Goal: Task Accomplishment & Management: Manage account settings

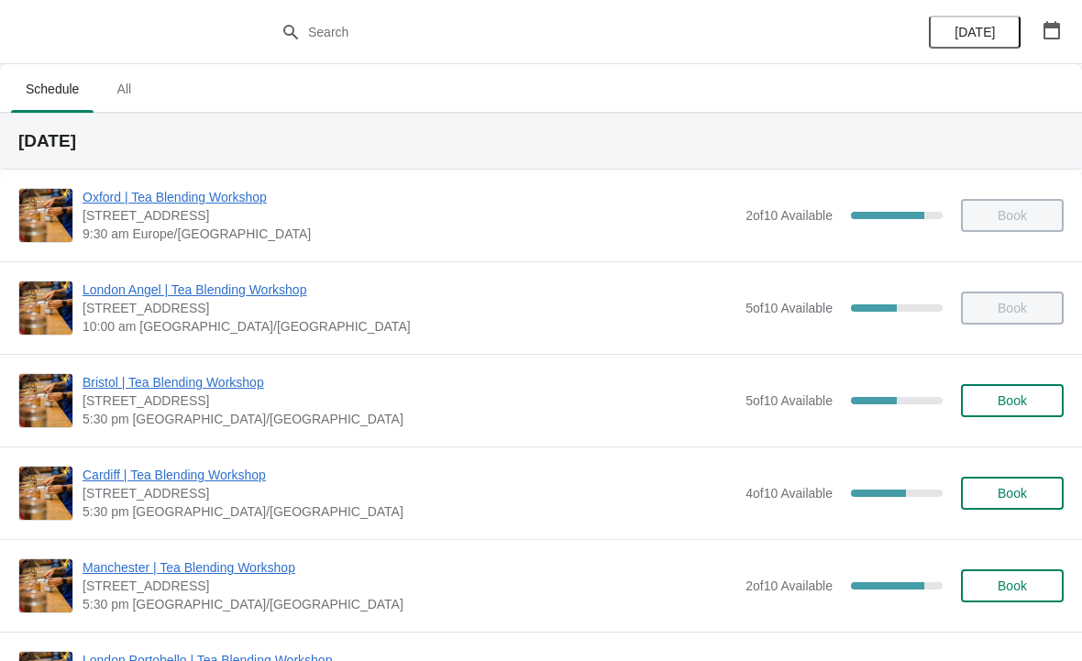
click at [989, 25] on span "[DATE]" at bounding box center [974, 32] width 40 height 15
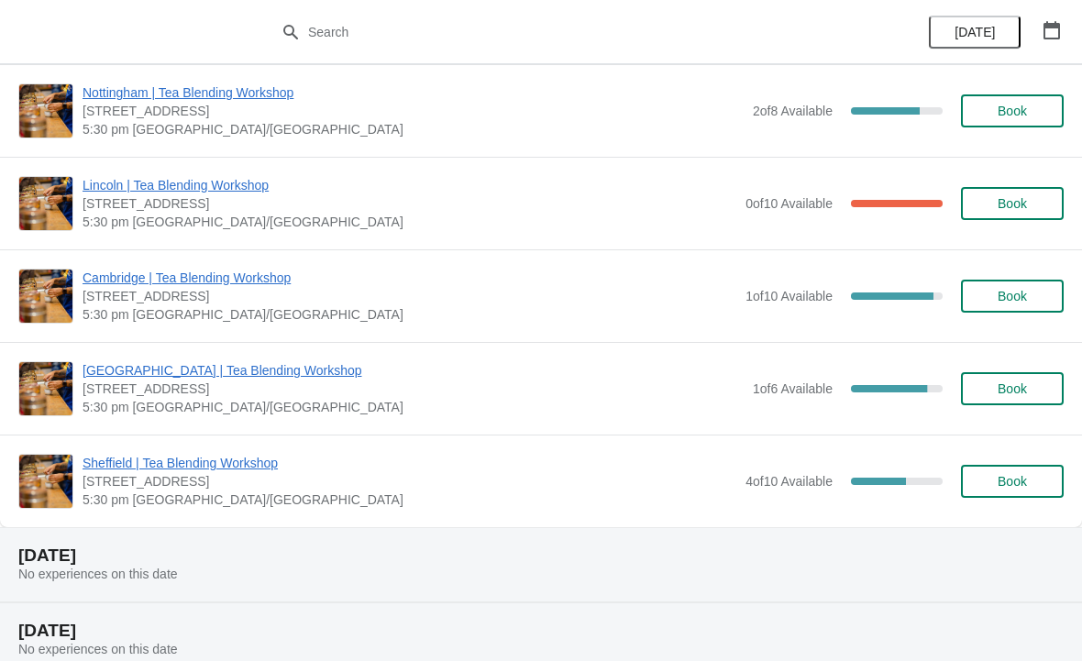
scroll to position [661, 0]
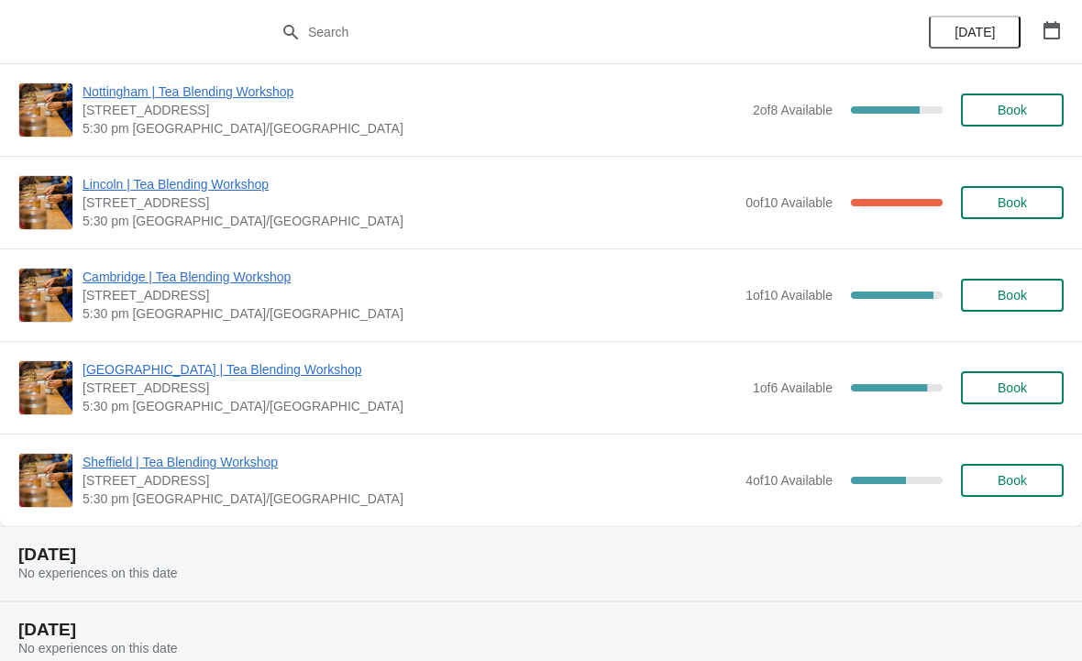
click at [181, 449] on div "[GEOGRAPHIC_DATA] | Tea Blending Workshop [STREET_ADDRESS] 5:30 pm [GEOGRAPHIC_…" at bounding box center [541, 480] width 1082 height 93
click at [224, 463] on span "Sheffield | Tea Blending Workshop" at bounding box center [409, 462] width 654 height 18
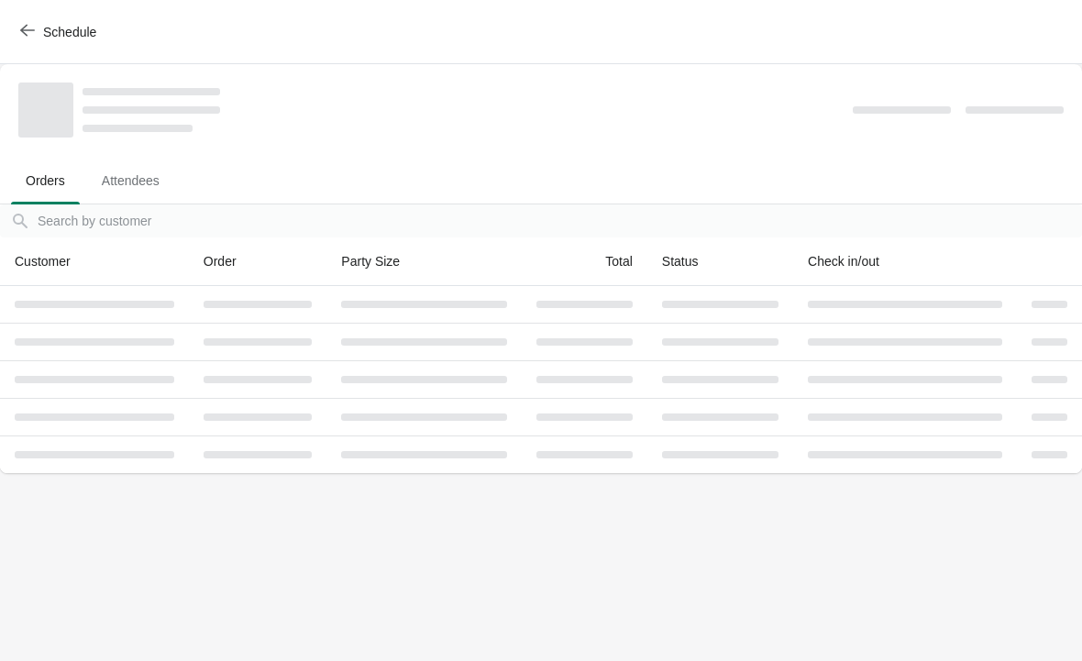
scroll to position [0, 0]
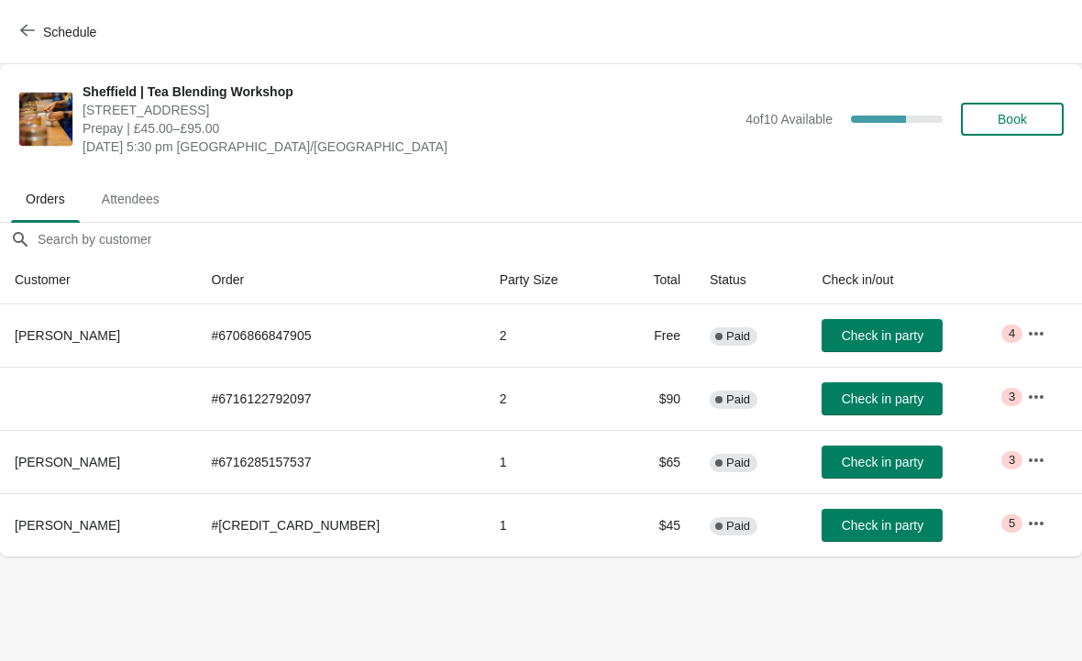
click at [1039, 336] on button "button" at bounding box center [1035, 333] width 33 height 33
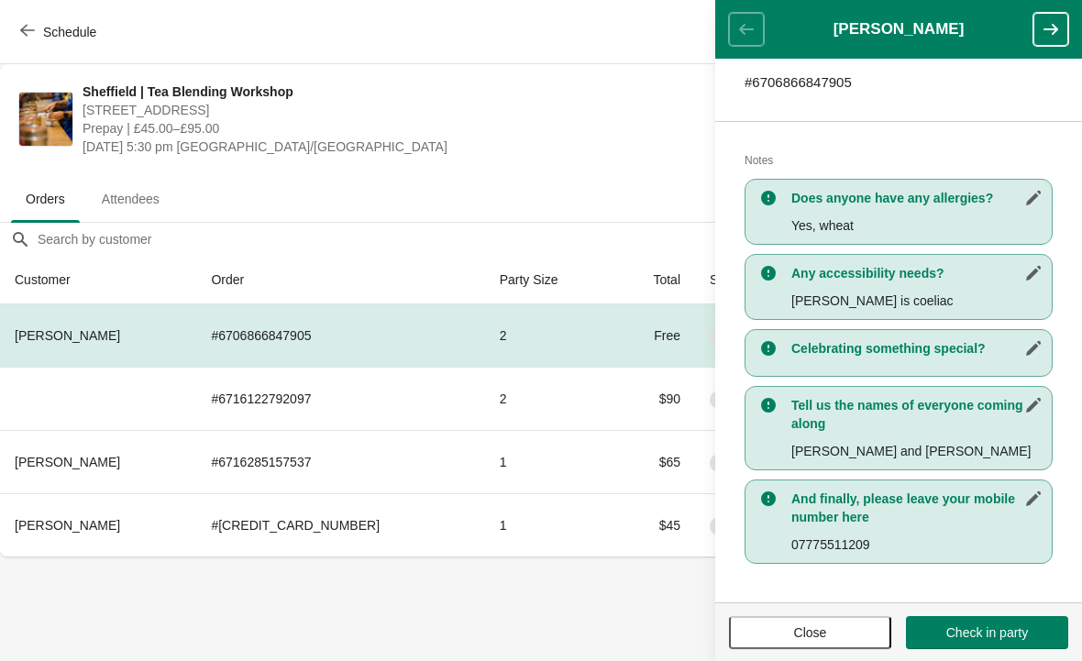
click at [612, 620] on body "Schedule Sheffield | Tea Blending Workshop 76 - 78 Pinstone Street, Sheffield, …" at bounding box center [541, 330] width 1082 height 661
click at [811, 633] on span "Close" at bounding box center [810, 632] width 33 height 15
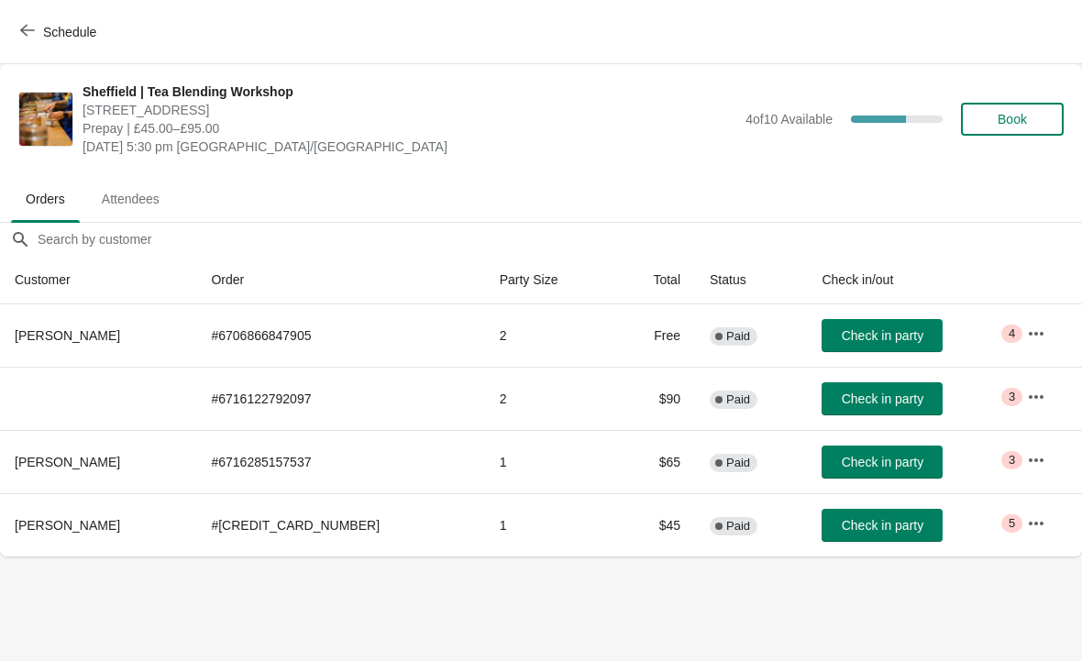
click at [1032, 390] on icon "button" at bounding box center [1036, 397] width 18 height 18
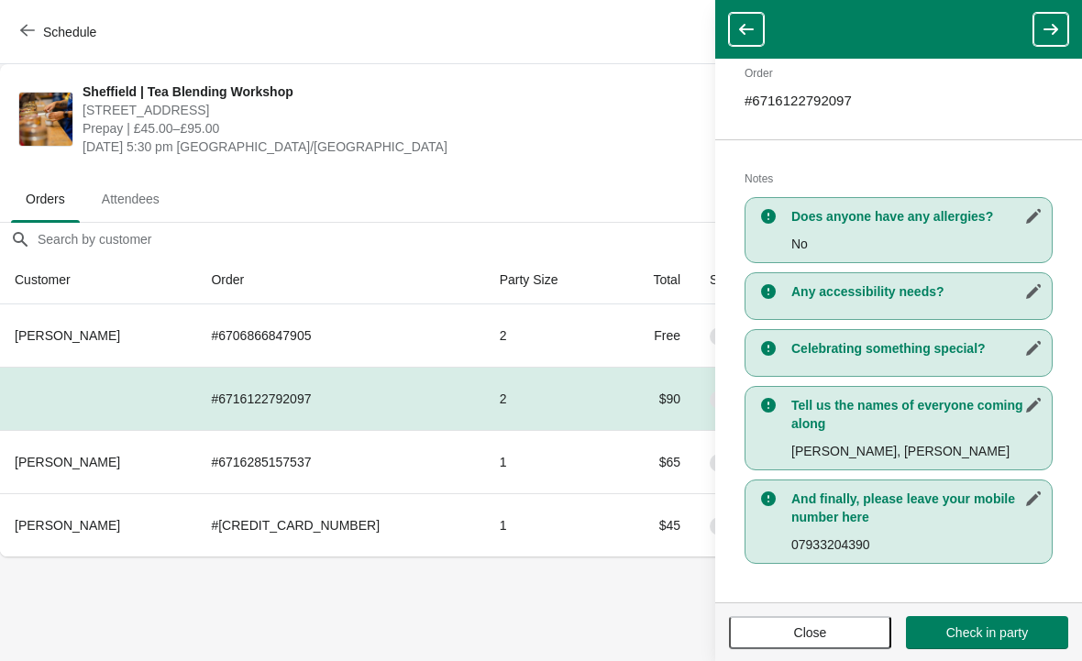
scroll to position [267, 0]
click at [643, 612] on body "Schedule Sheffield | Tea Blending Workshop 76 - 78 Pinstone Street, Sheffield, …" at bounding box center [541, 330] width 1082 height 661
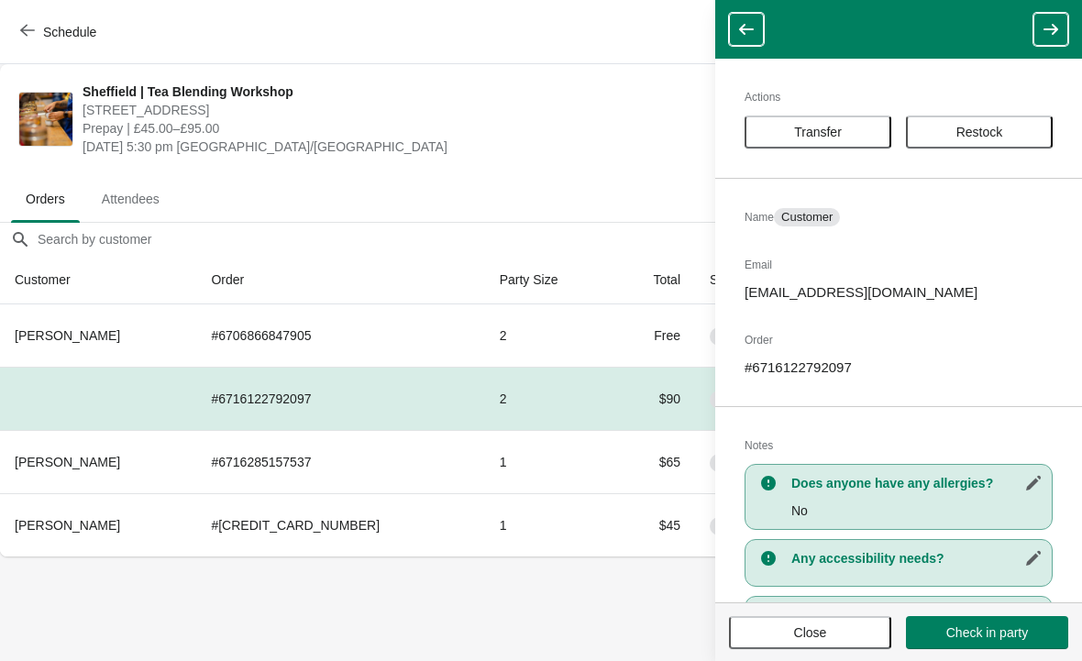
click at [831, 637] on span "Close" at bounding box center [809, 632] width 129 height 15
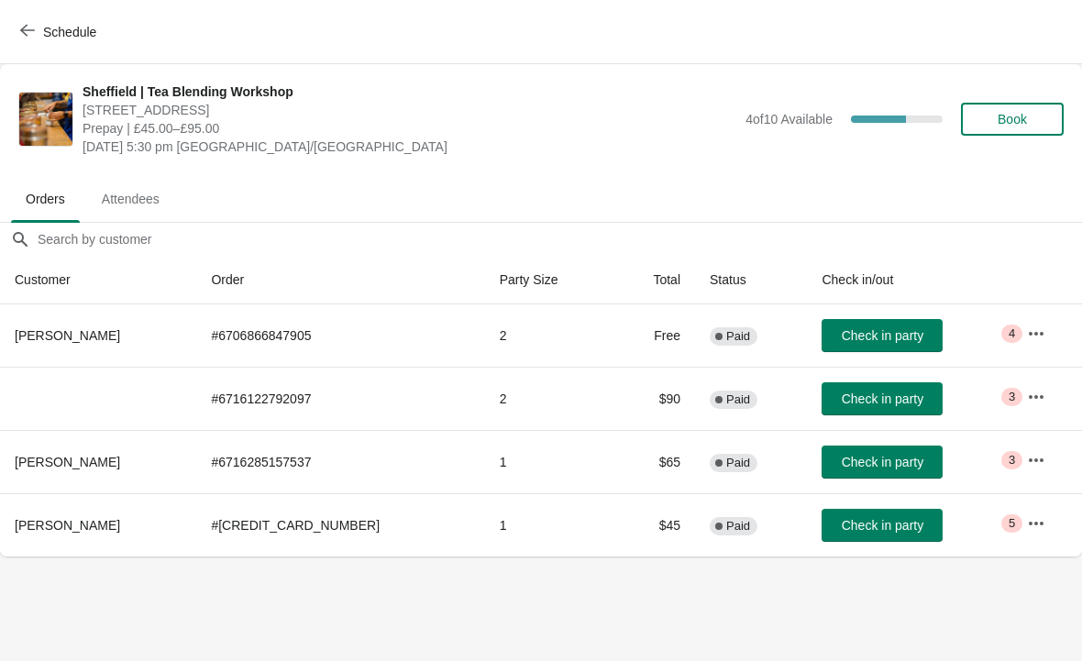
scroll to position [0, 0]
click at [1019, 467] on button "button" at bounding box center [1035, 460] width 33 height 33
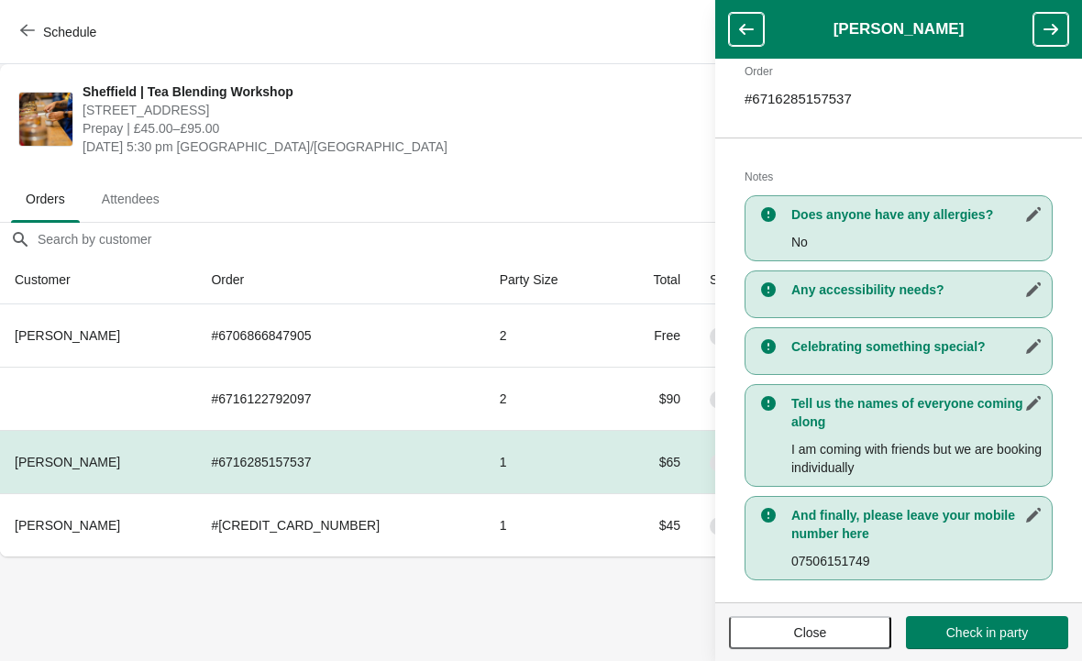
scroll to position [313, 0]
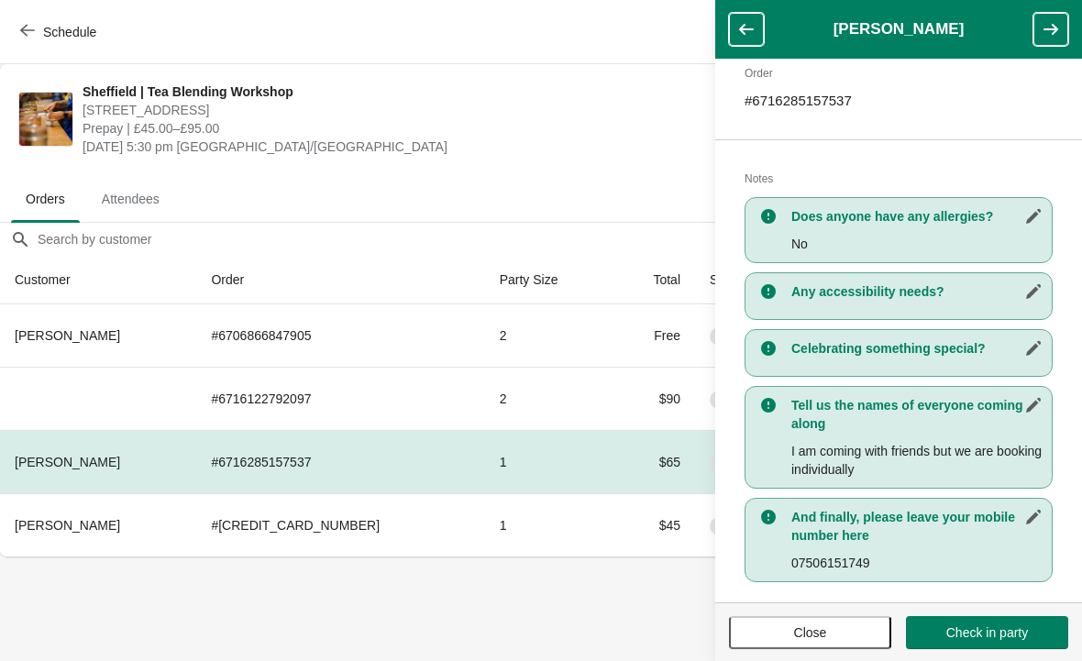
click at [805, 625] on span "Close" at bounding box center [810, 632] width 33 height 15
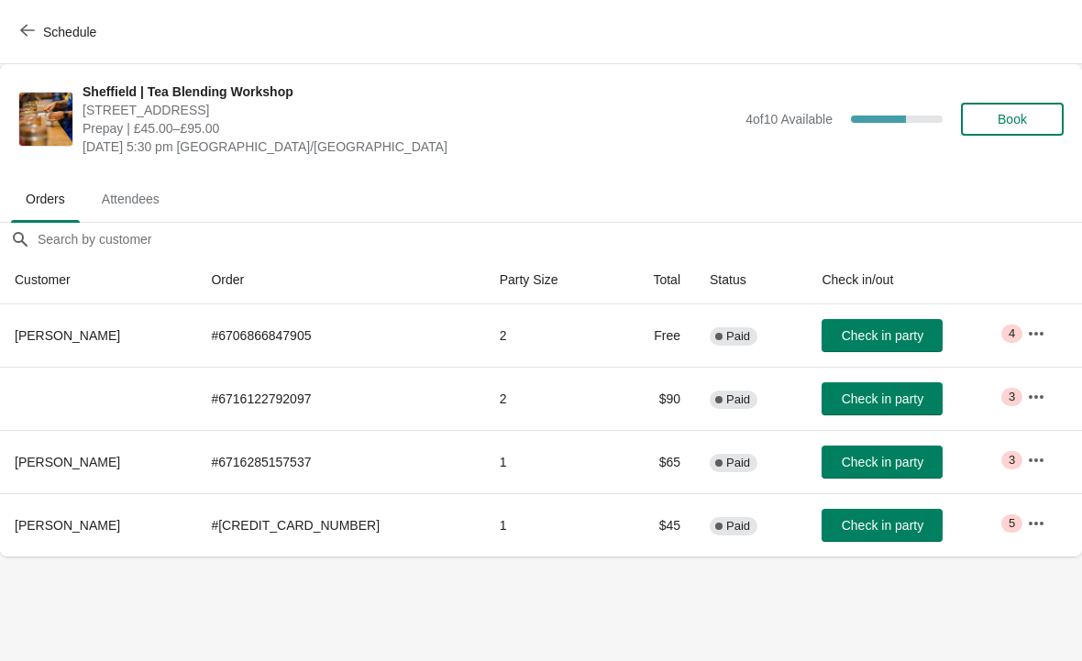
click at [1036, 515] on icon "button" at bounding box center [1036, 523] width 18 height 18
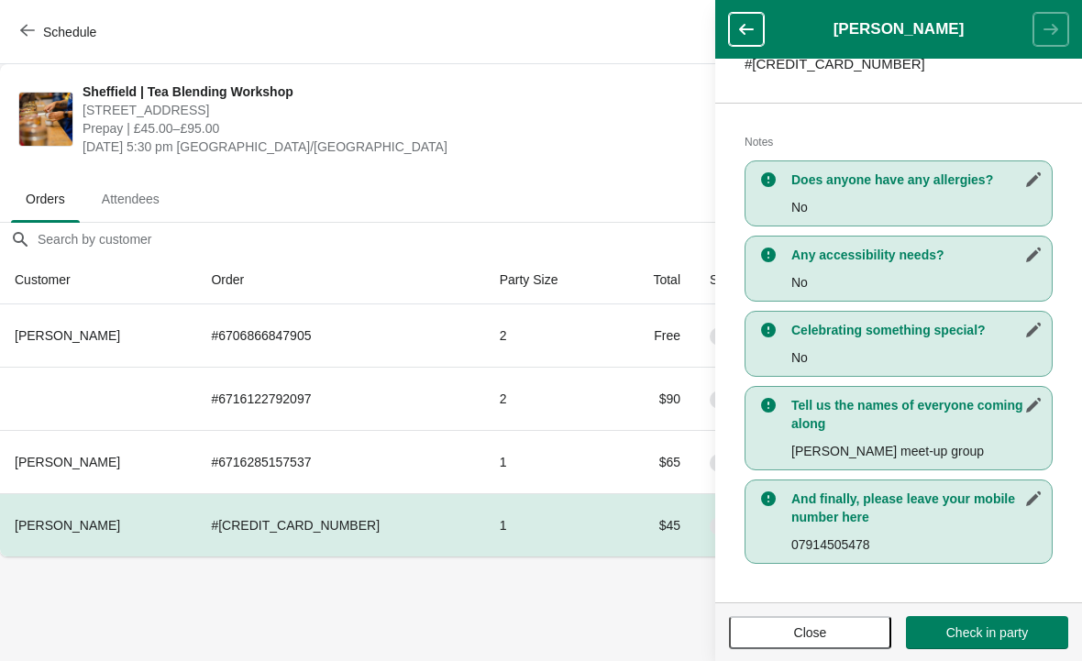
scroll to position [331, 0]
